Goal: Check status: Check status

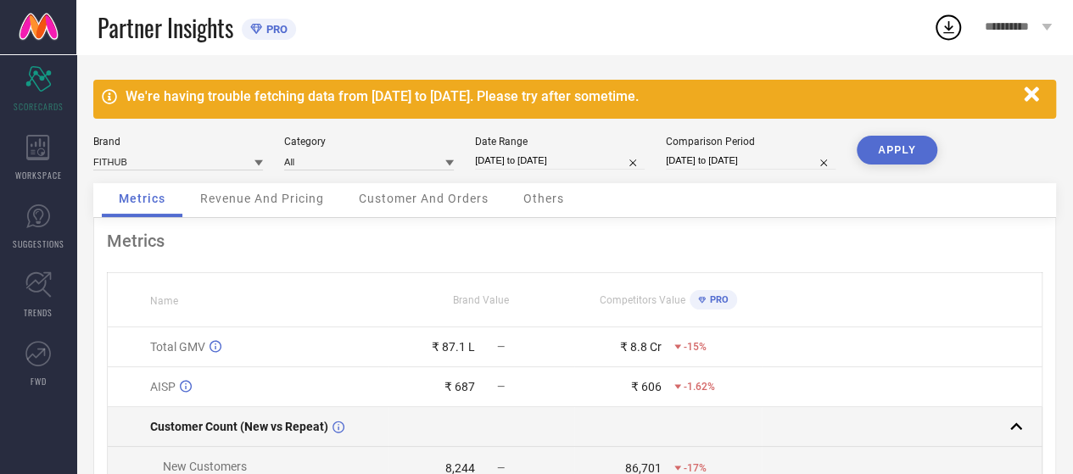
scroll to position [141, 0]
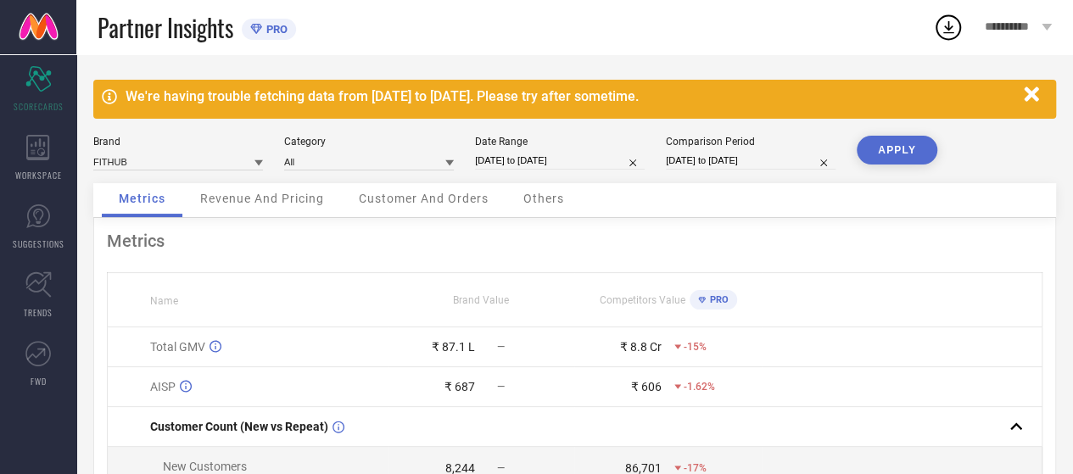
select select "6"
select select "2025"
select select "7"
select select "2025"
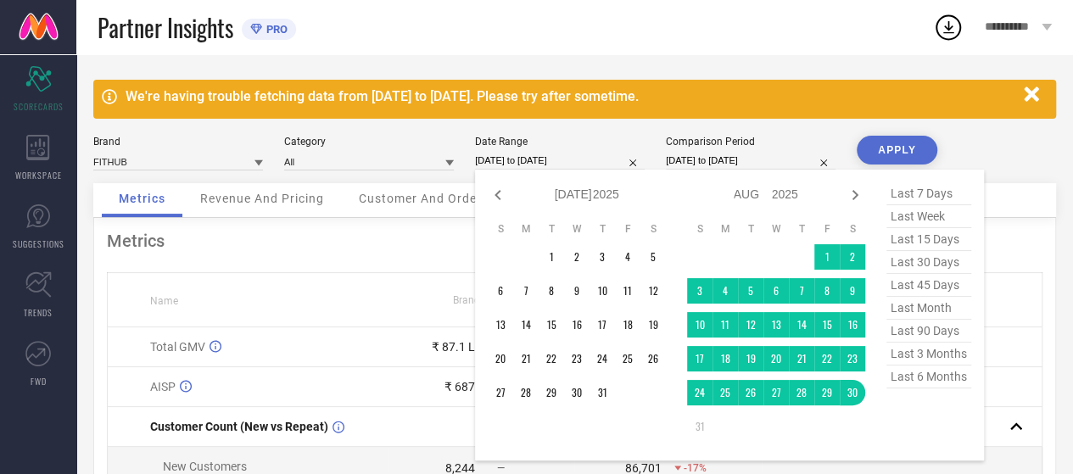
click at [532, 164] on input "[DATE] to [DATE]" at bounding box center [560, 161] width 170 height 18
click at [828, 260] on td "1" at bounding box center [827, 256] width 25 height 25
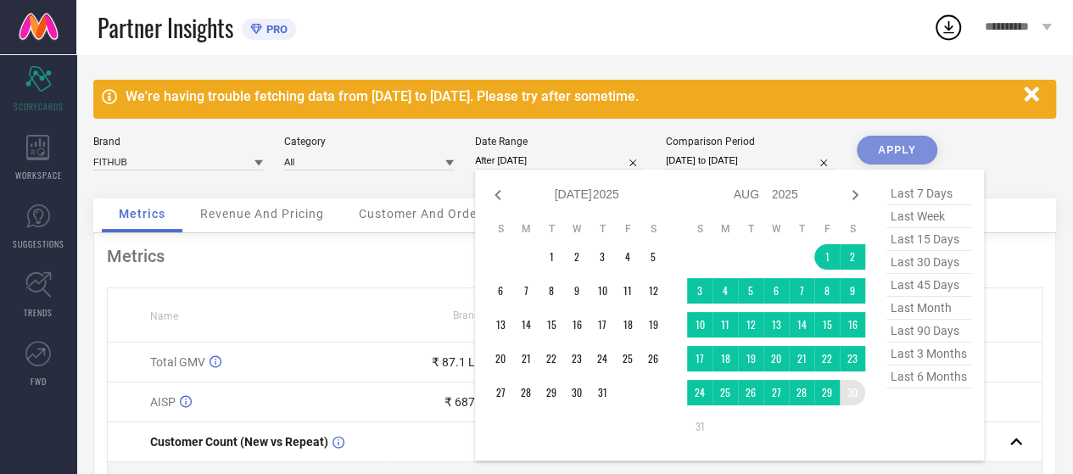
type input "01-08-2025 to 30-08-2025"
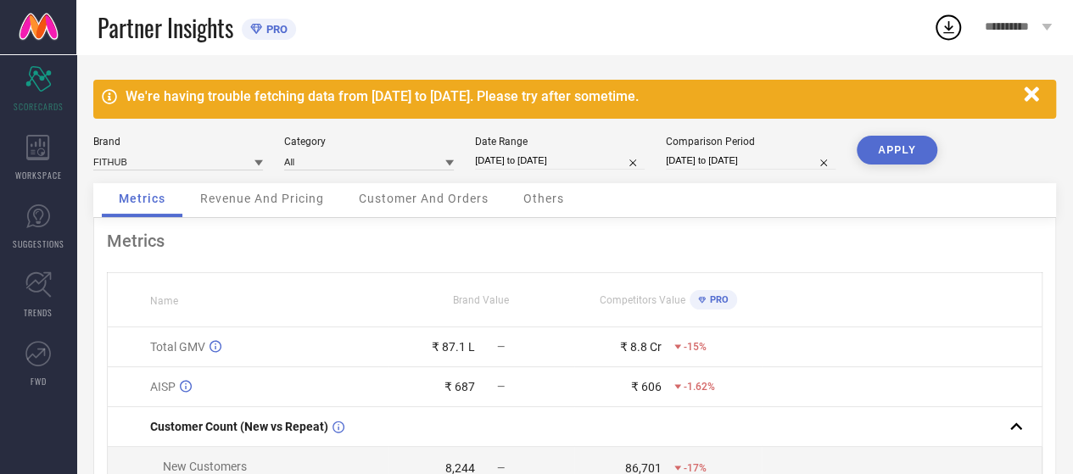
click at [693, 152] on input "[DATE] to [DATE]" at bounding box center [751, 161] width 170 height 18
select select "6"
select select "2024"
select select "7"
select select "2024"
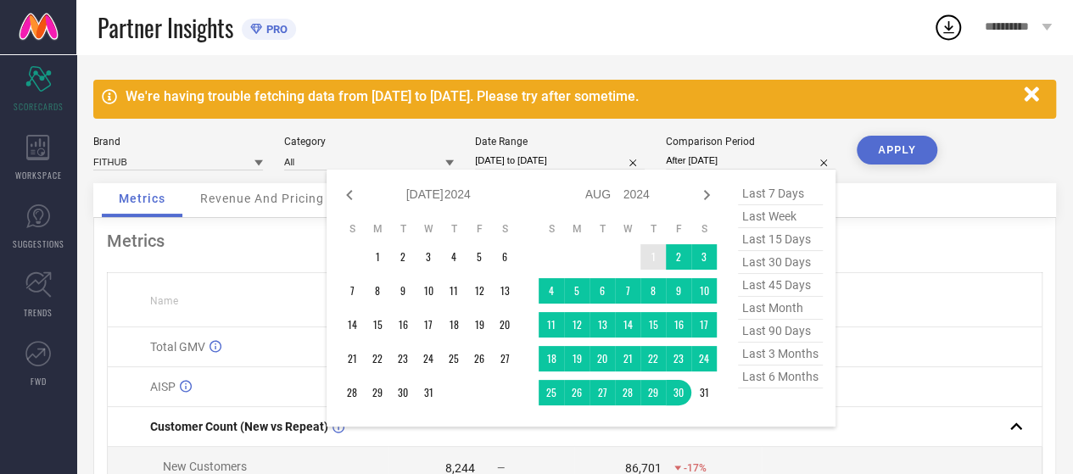
click at [652, 255] on td "1" at bounding box center [653, 256] width 25 height 25
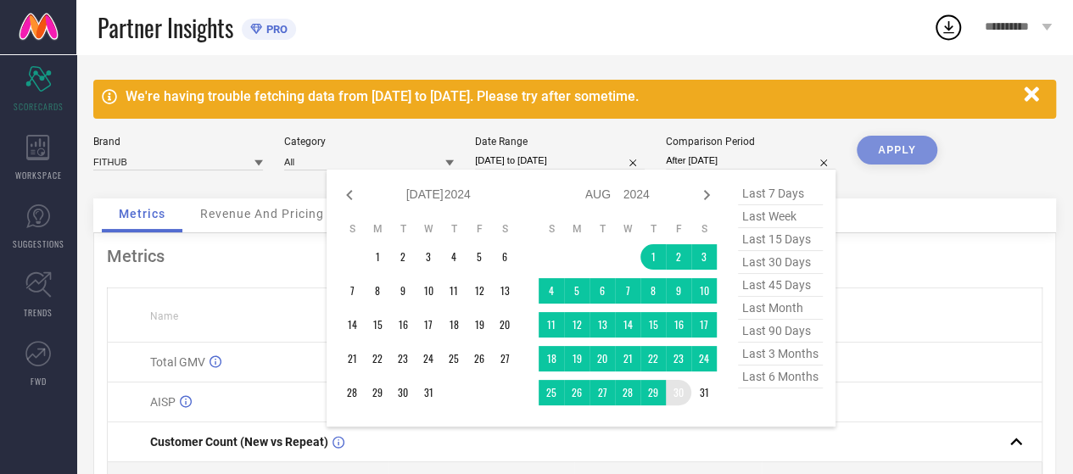
type input "01-08-2024 to 30-08-2024"
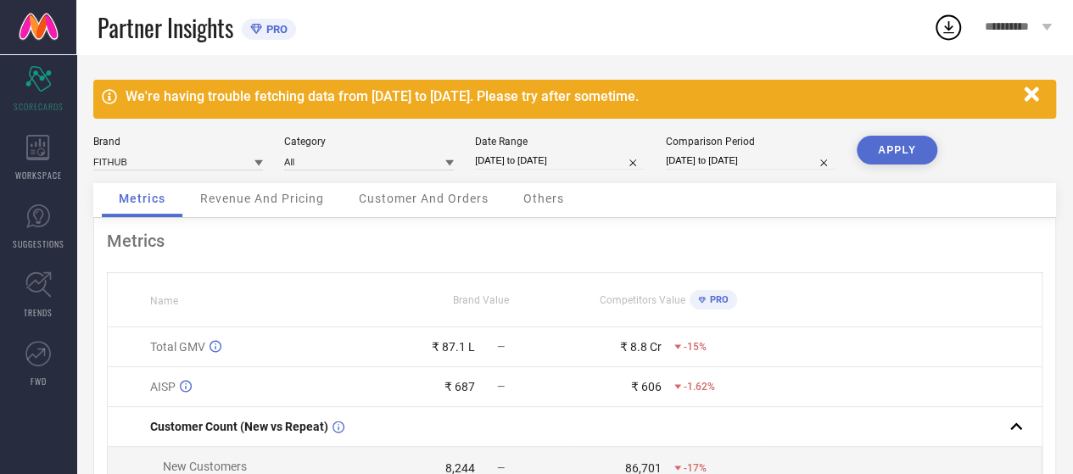
click at [909, 152] on button "APPLY" at bounding box center [897, 150] width 81 height 29
